Goal: Information Seeking & Learning: Understand process/instructions

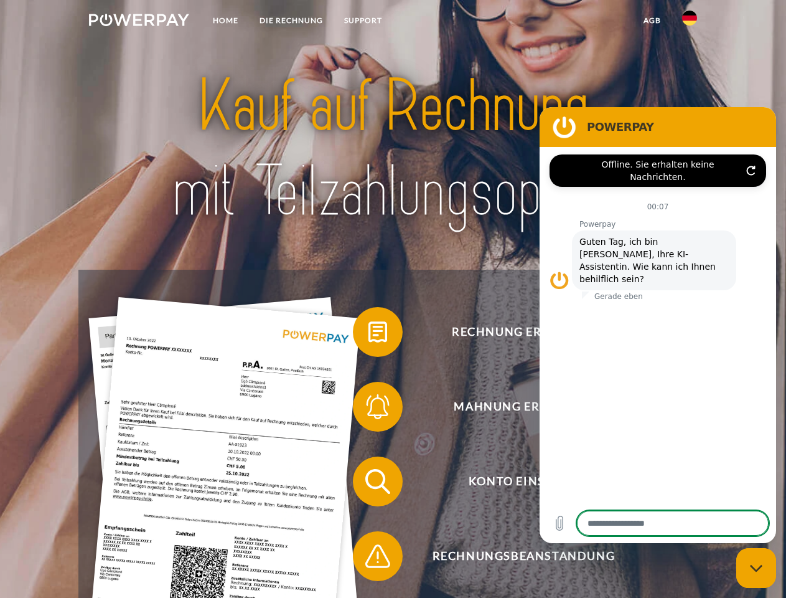
click at [139, 22] on img at bounding box center [139, 20] width 100 height 12
click at [690, 22] on img at bounding box center [689, 18] width 15 height 15
click at [652, 21] on link "agb" at bounding box center [652, 20] width 39 height 22
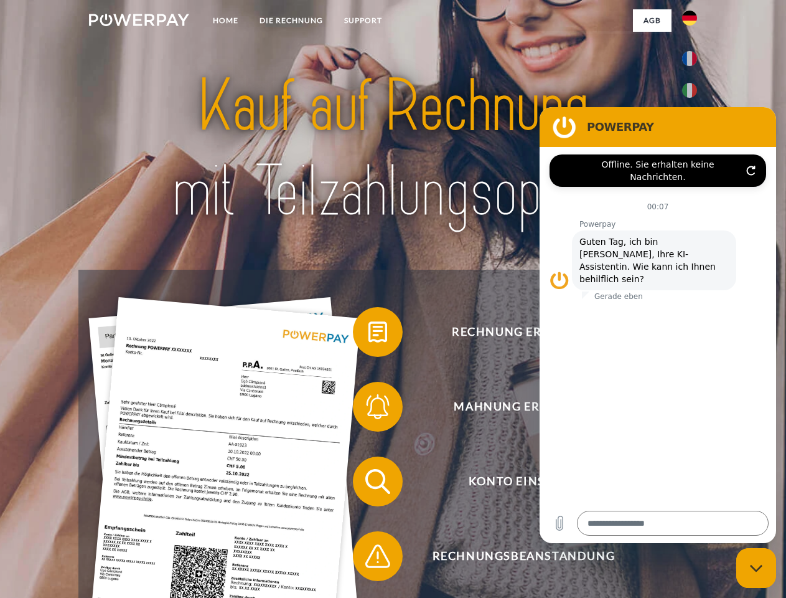
click at [368, 334] on span at bounding box center [359, 332] width 62 height 62
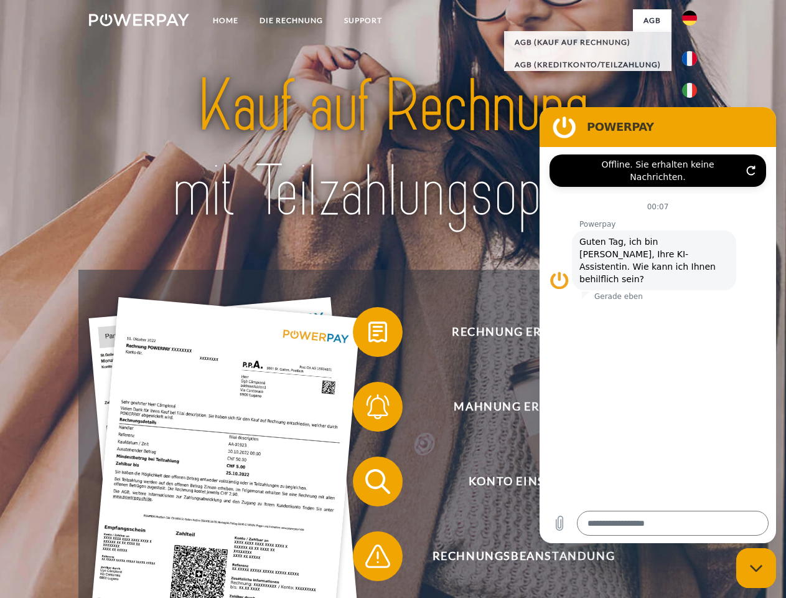
click at [368, 409] on span at bounding box center [359, 406] width 62 height 62
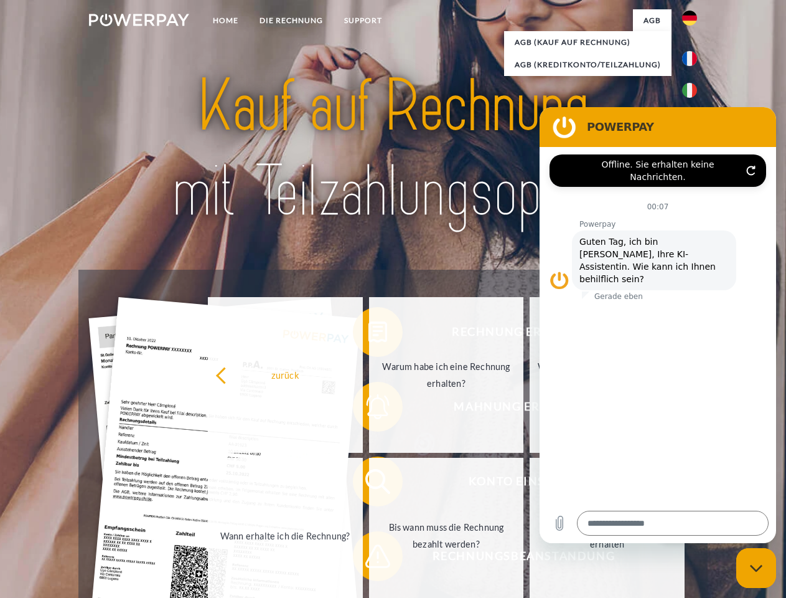
click at [369, 484] on link "Bis wann muss die Rechnung bezahlt werden?" at bounding box center [446, 535] width 155 height 156
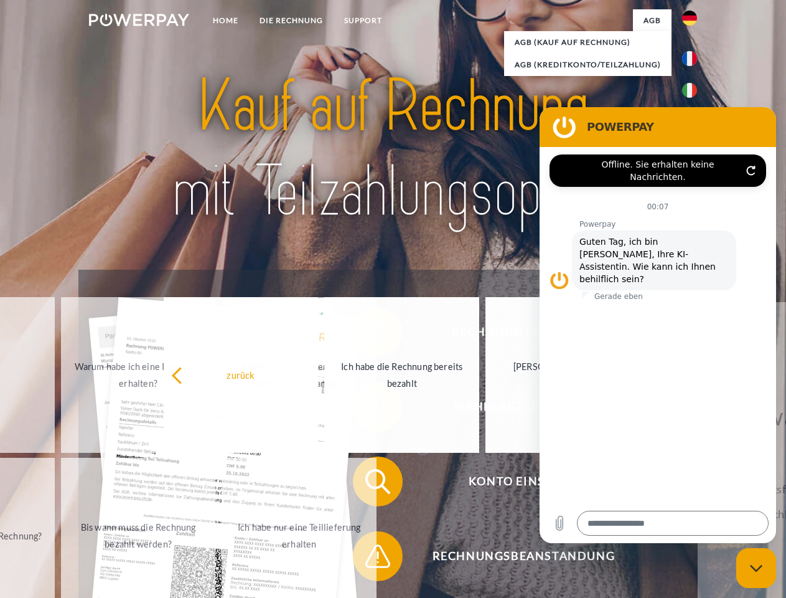
click at [368, 558] on span at bounding box center [359, 556] width 62 height 62
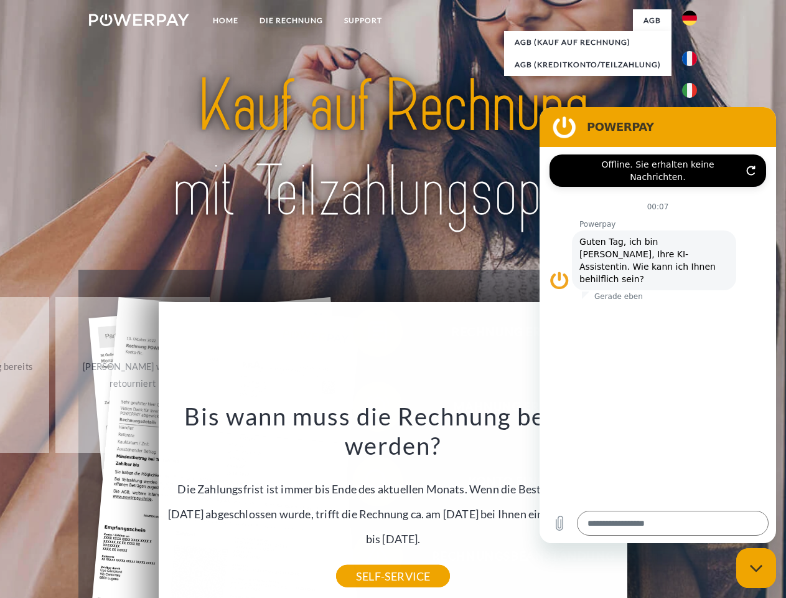
click at [756, 568] on icon "Messaging-Fenster schließen" at bounding box center [756, 568] width 13 height 8
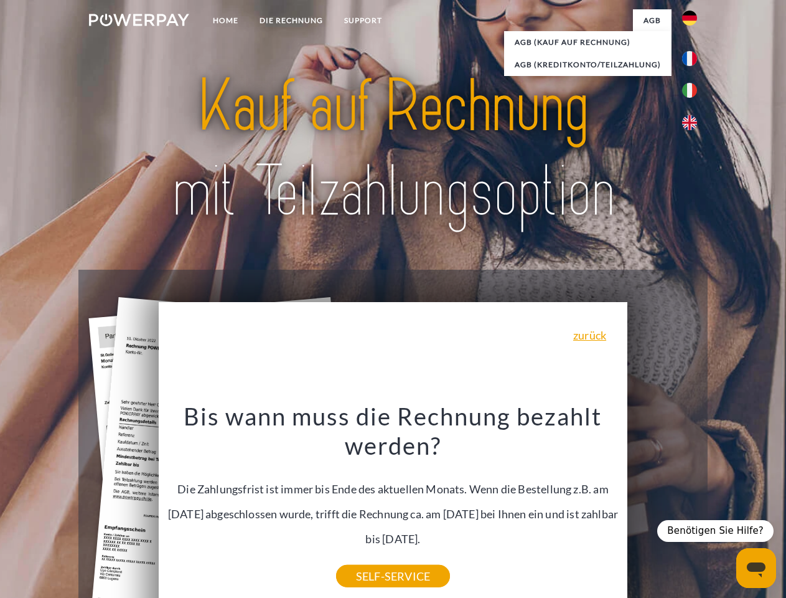
type textarea "*"
